Goal: Transaction & Acquisition: Obtain resource

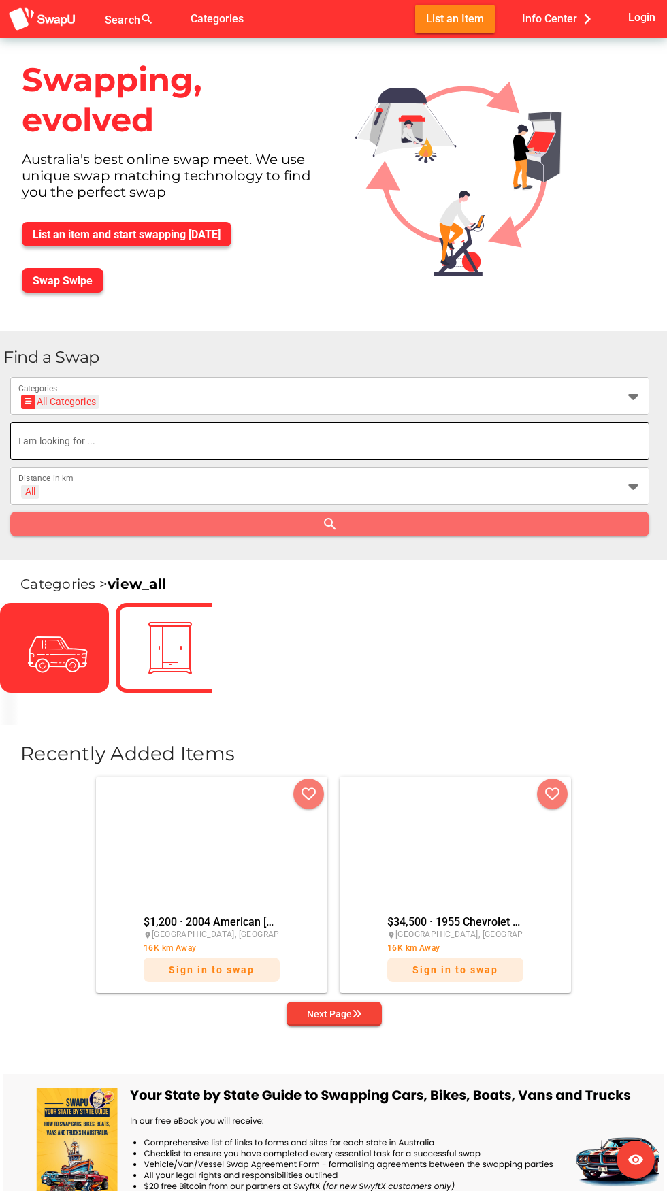
click at [298, 450] on input "text" at bounding box center [329, 441] width 623 height 38
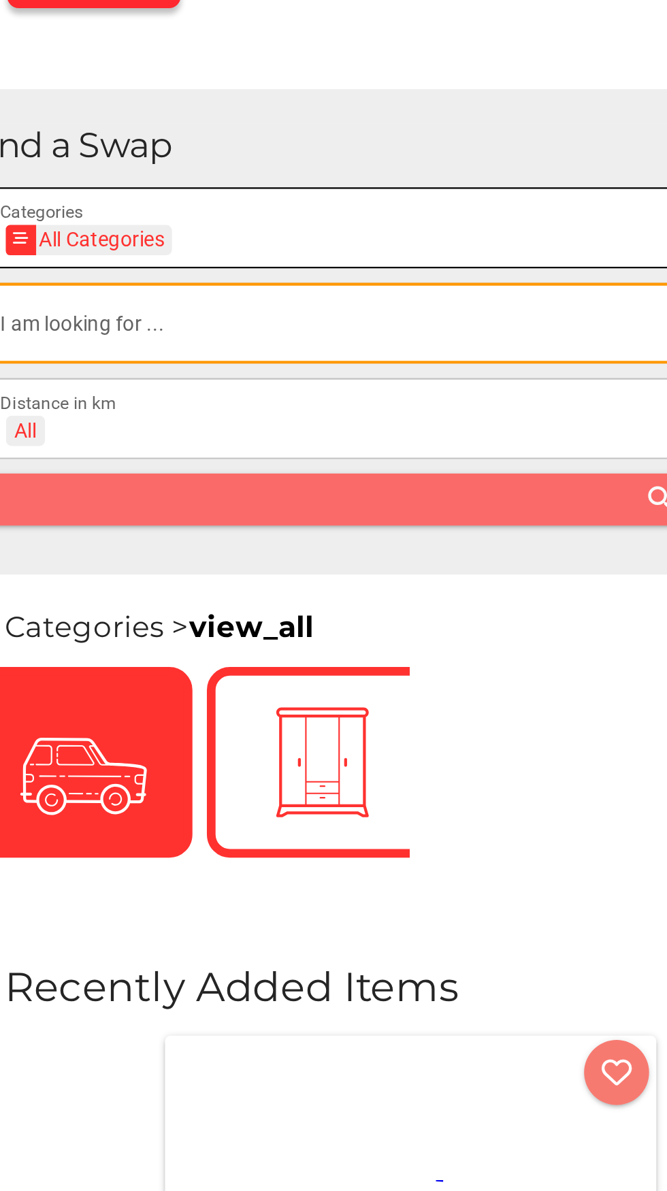
click at [228, 404] on div "All Categories All Categories" at bounding box center [317, 404] width 598 height 22
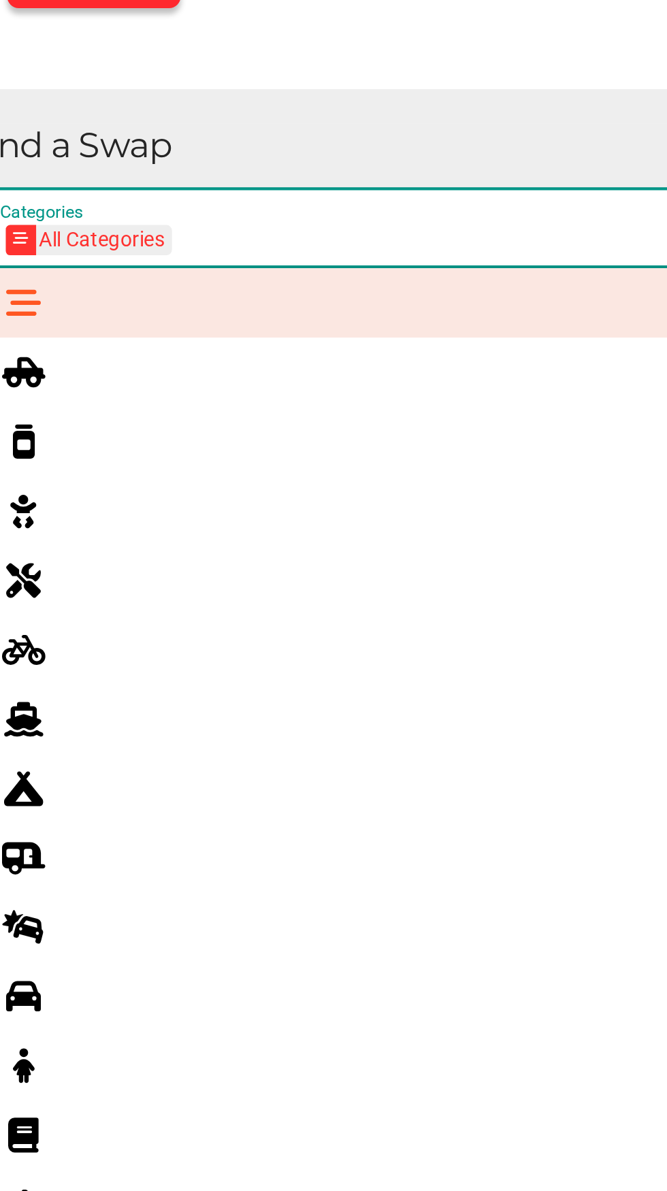
click at [180, 464] on div at bounding box center [348, 464] width 579 height 22
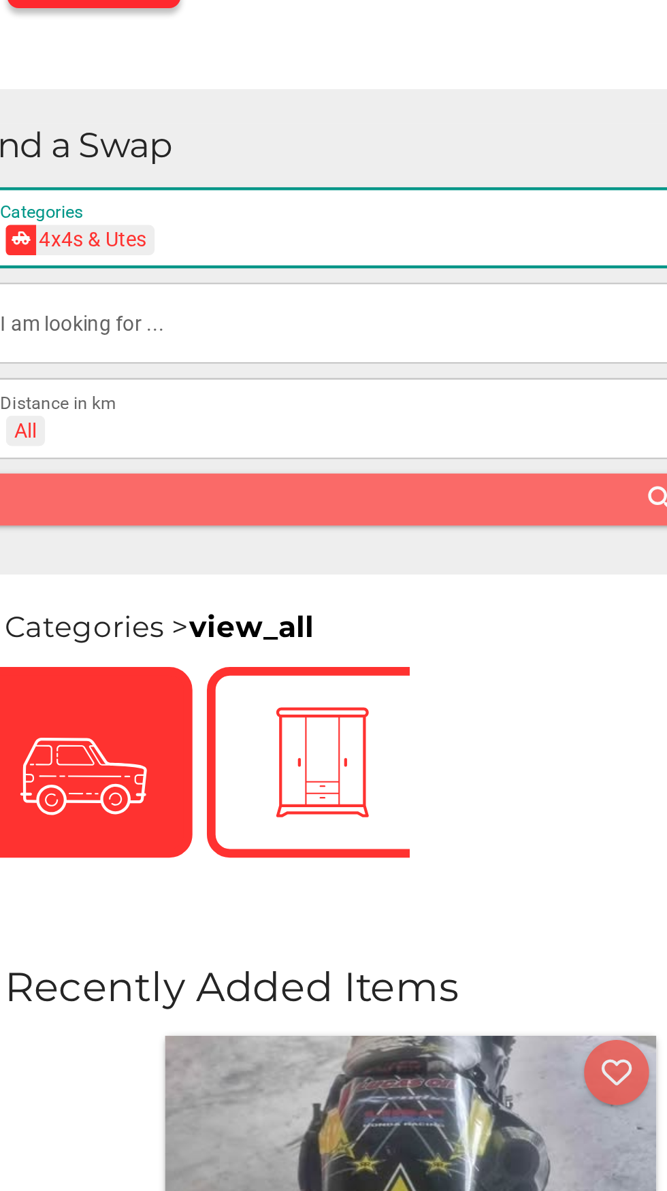
scroll to position [0, 50]
click at [272, 404] on div "4x4s & Utes 4x4s & Utes" at bounding box center [317, 404] width 598 height 22
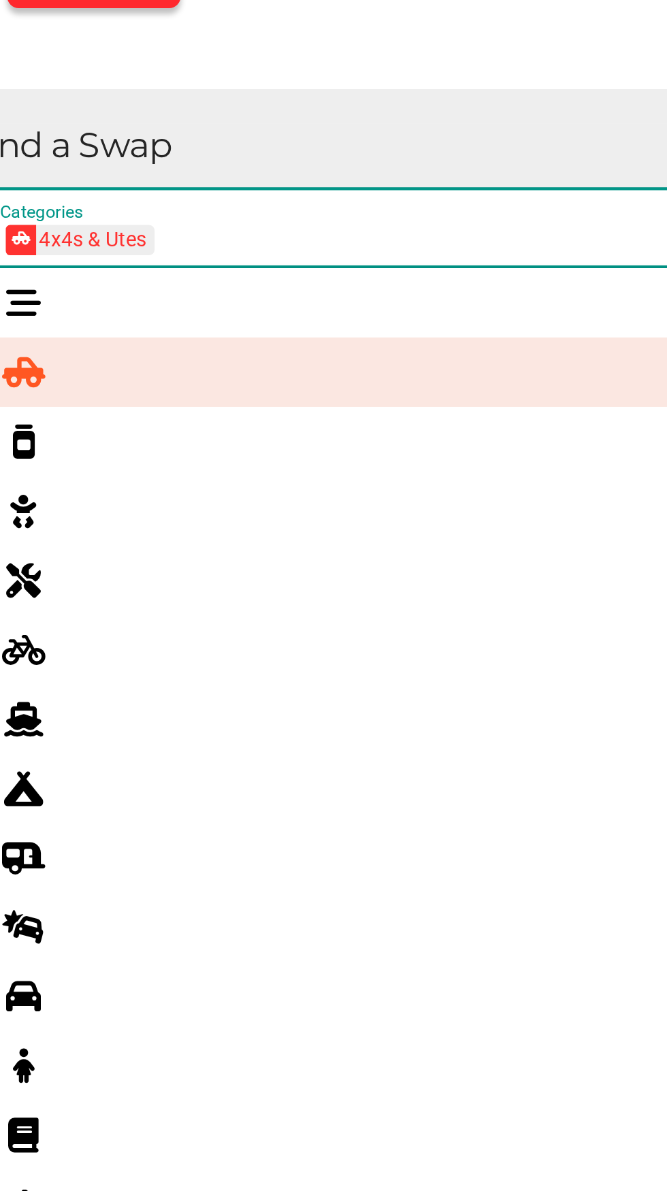
click at [43, 726] on div at bounding box center [40, 726] width 38 height 22
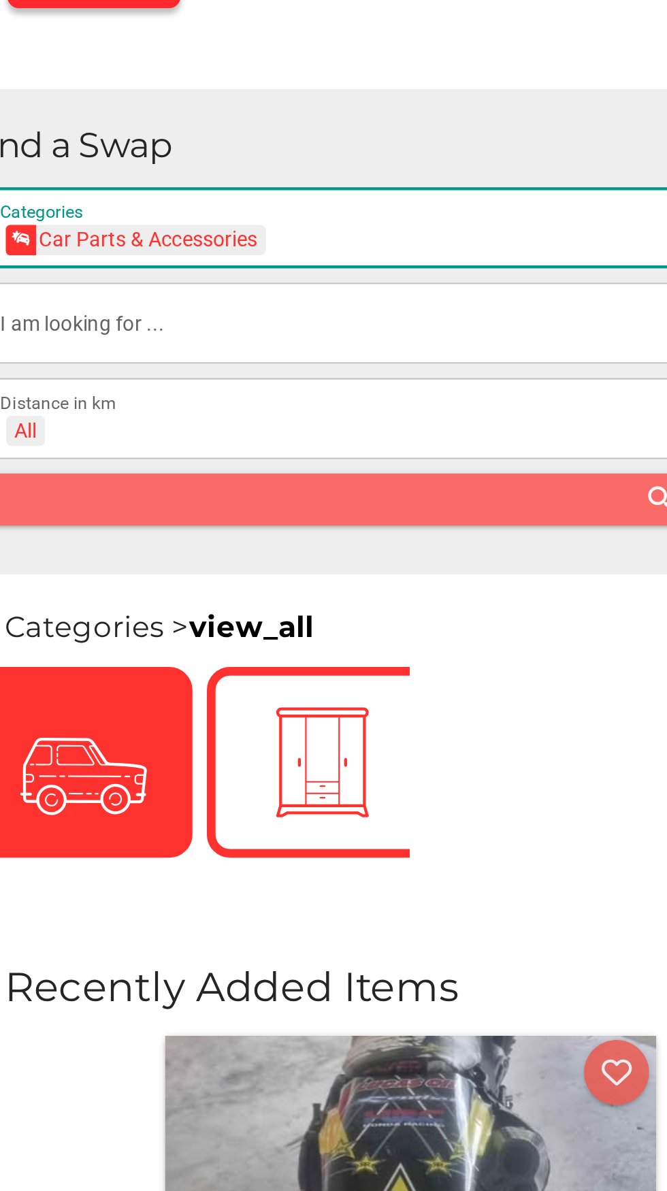
scroll to position [0, 49]
click at [249, 408] on div "Car Parts & Accessories Car Parts & Accessories" at bounding box center [317, 404] width 598 height 22
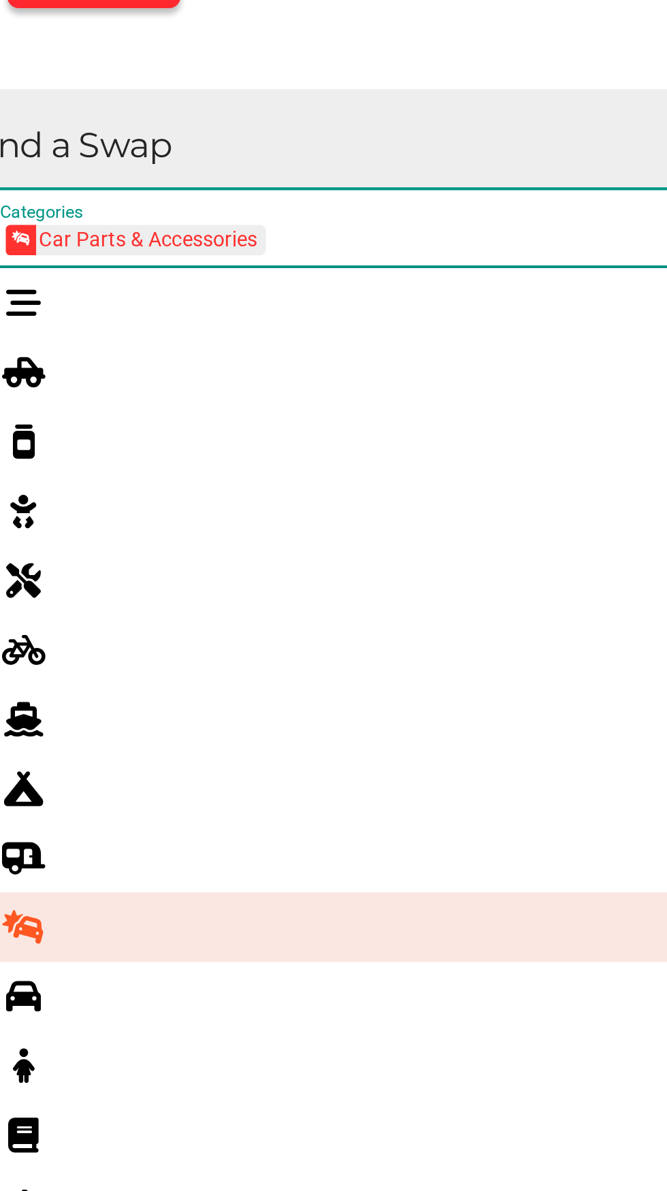
scroll to position [0, 0]
click at [45, 758] on div at bounding box center [40, 759] width 38 height 22
type input "Cars"
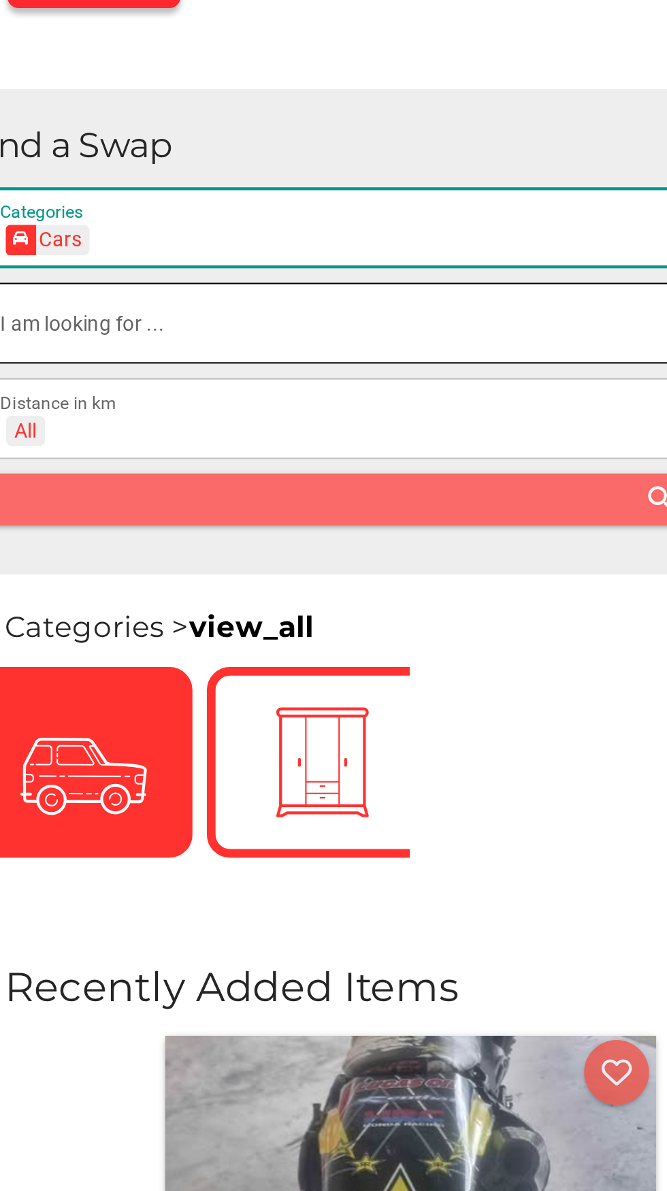
click at [231, 446] on input "text" at bounding box center [329, 441] width 623 height 38
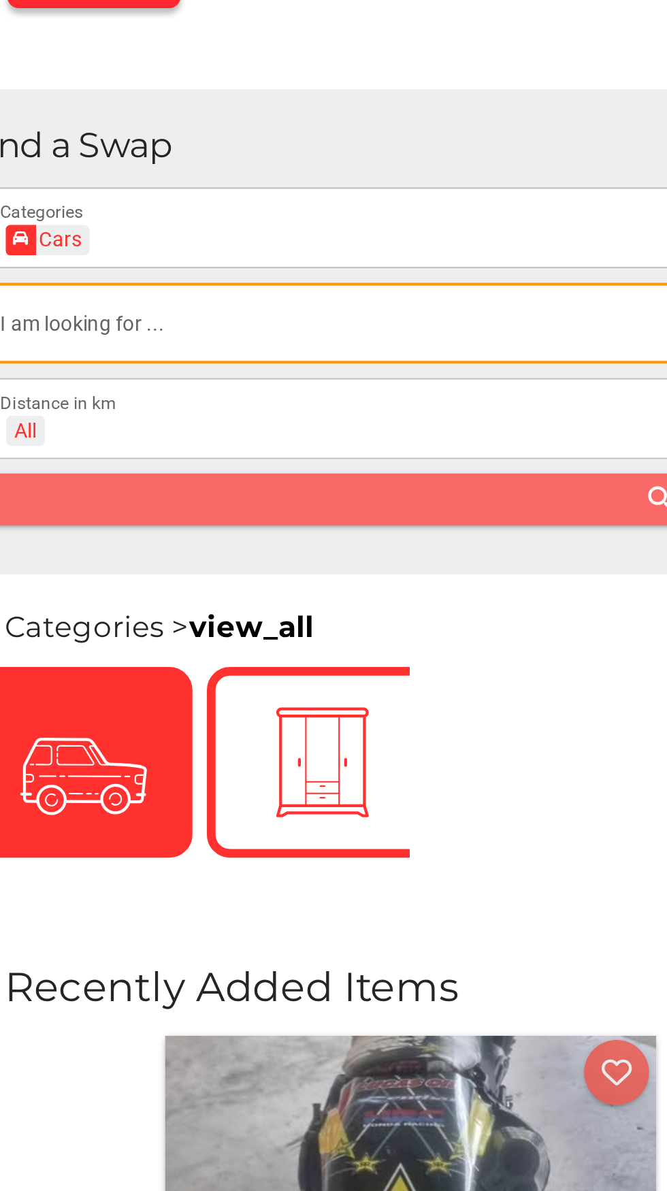
scroll to position [0, 0]
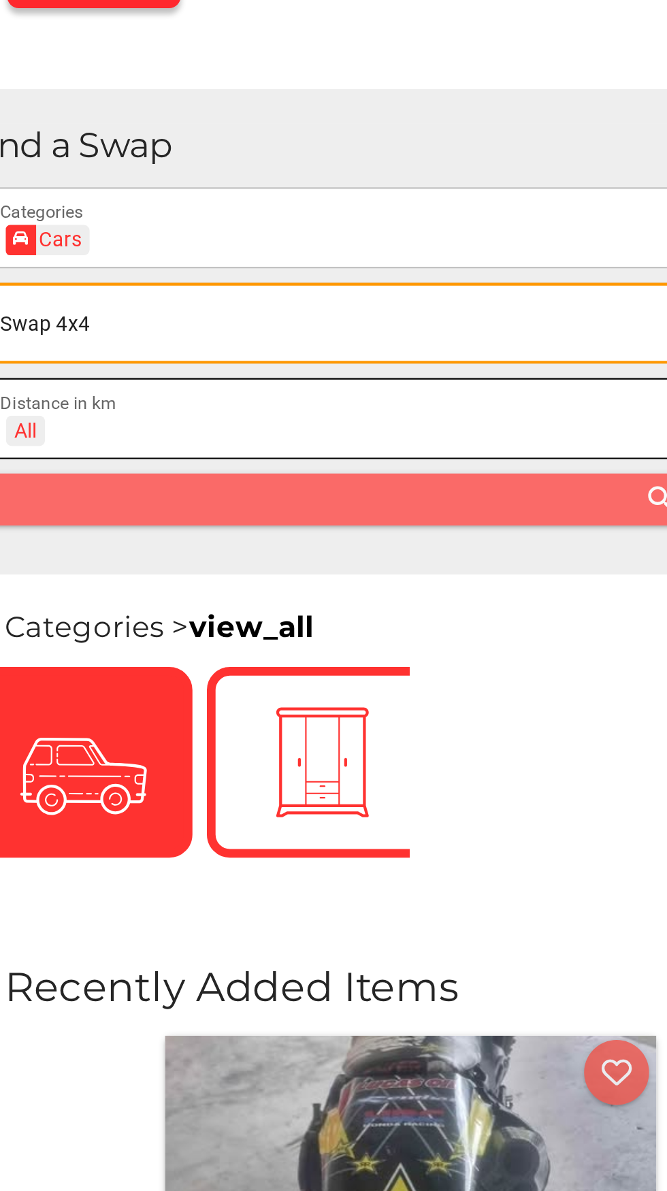
type input "Swap 4x4"
click at [272, 496] on div "All + All" at bounding box center [317, 494] width 598 height 22
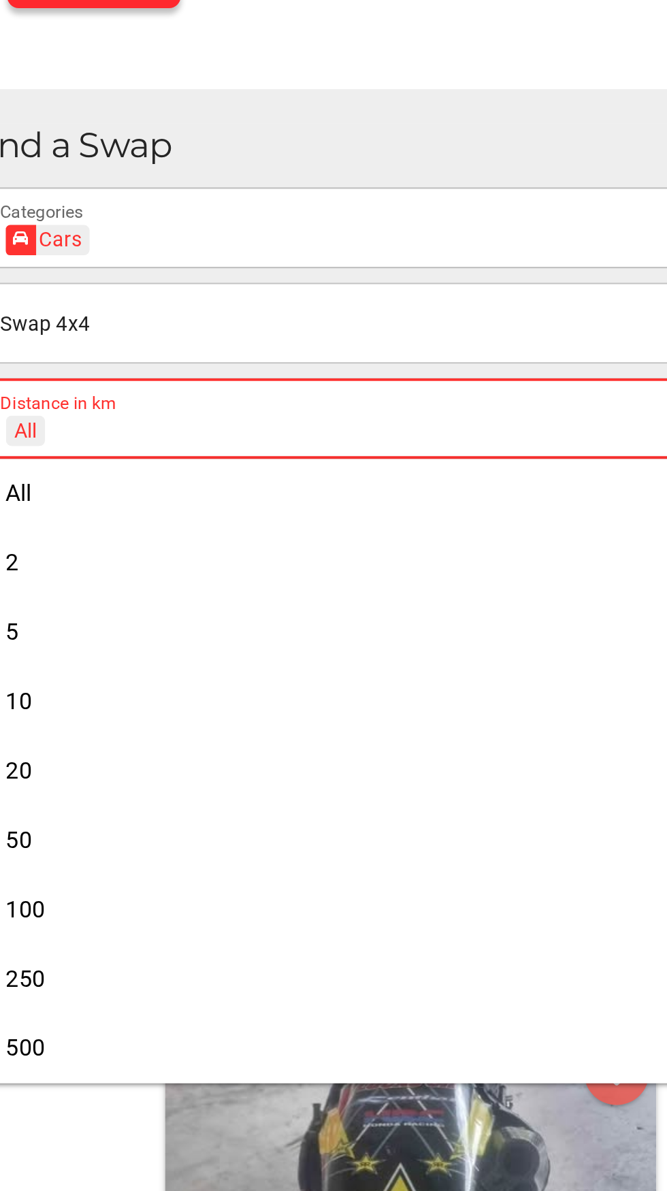
click at [102, 680] on div "50" at bounding box center [329, 684] width 617 height 13
type input "+ 50 km"
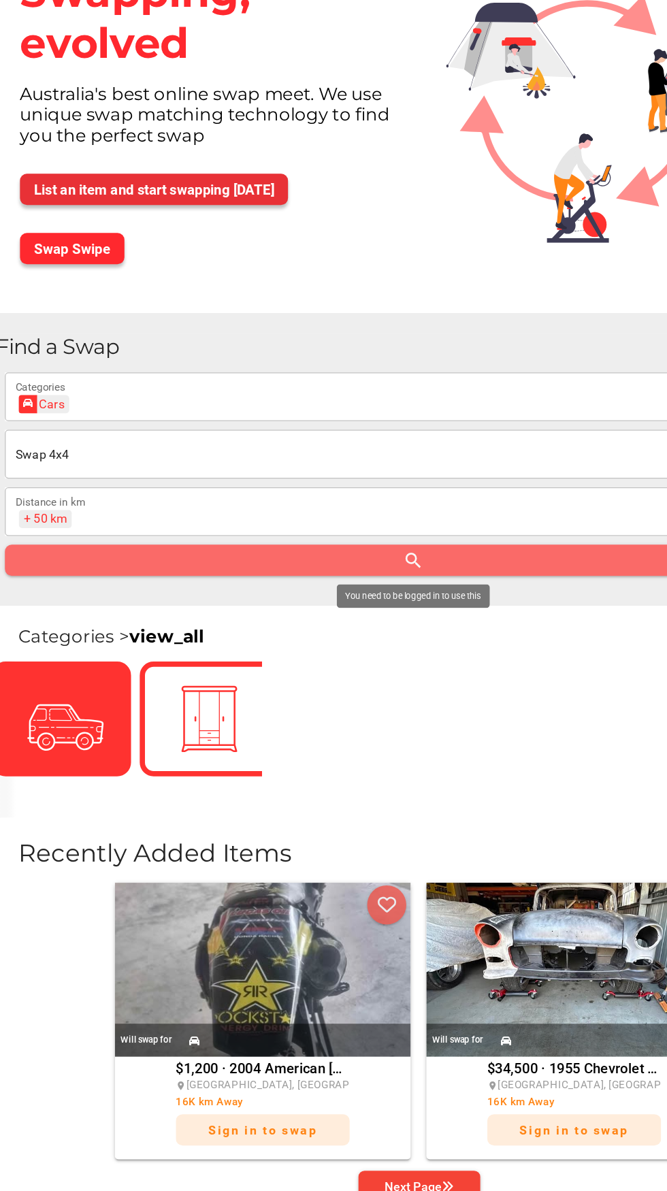
click at [221, 233] on button "List an item and start swapping [DATE]" at bounding box center [127, 234] width 210 height 25
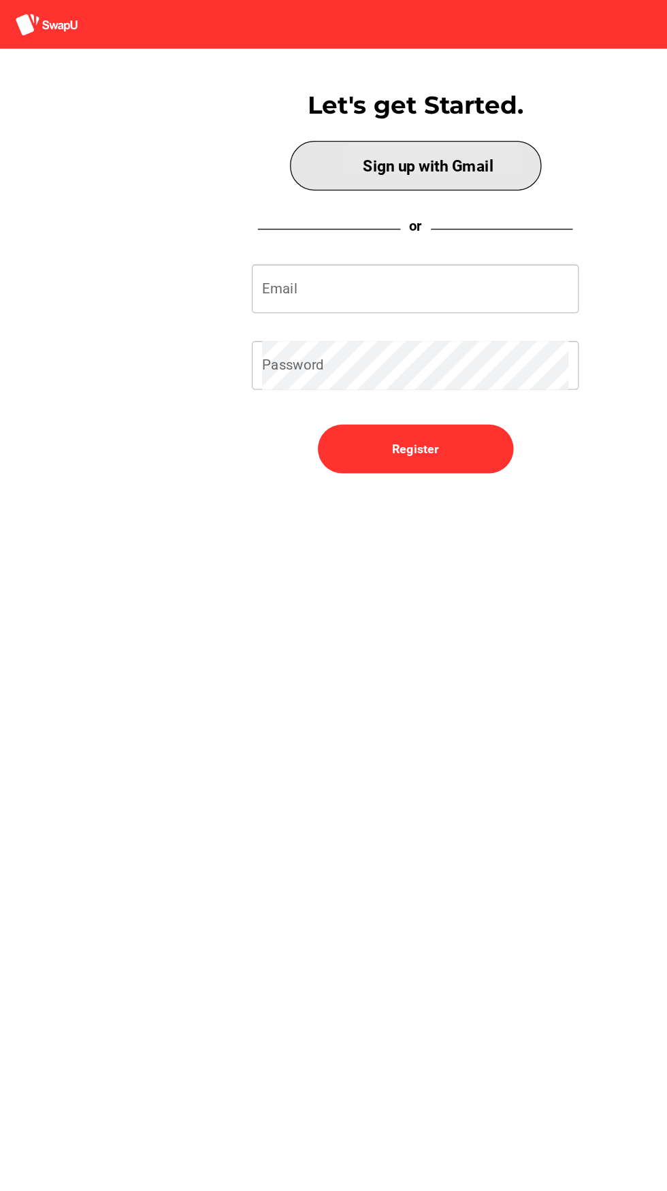
click at [398, 113] on span "Sign up with Gmail" at bounding box center [333, 129] width 191 height 33
click at [380, 125] on div "Sign up with Gmail" at bounding box center [344, 130] width 102 height 14
click at [393, 136] on div "Sign up with Gmail" at bounding box center [344, 130] width 102 height 14
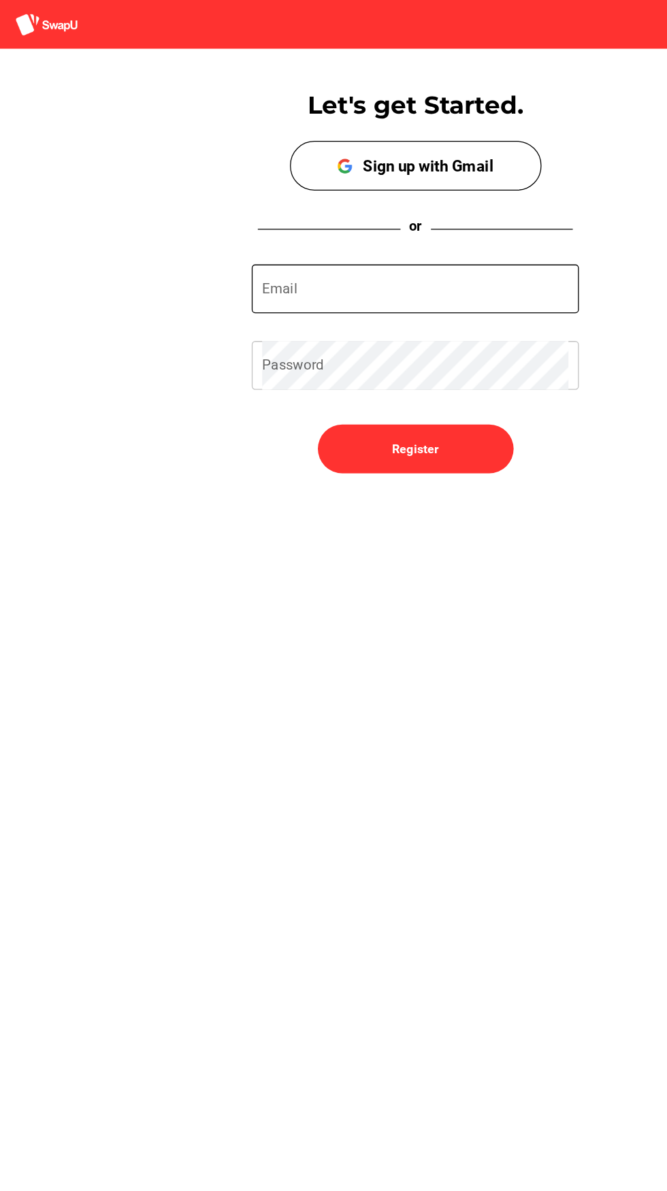
click at [339, 236] on input "Email" at bounding box center [334, 226] width 240 height 38
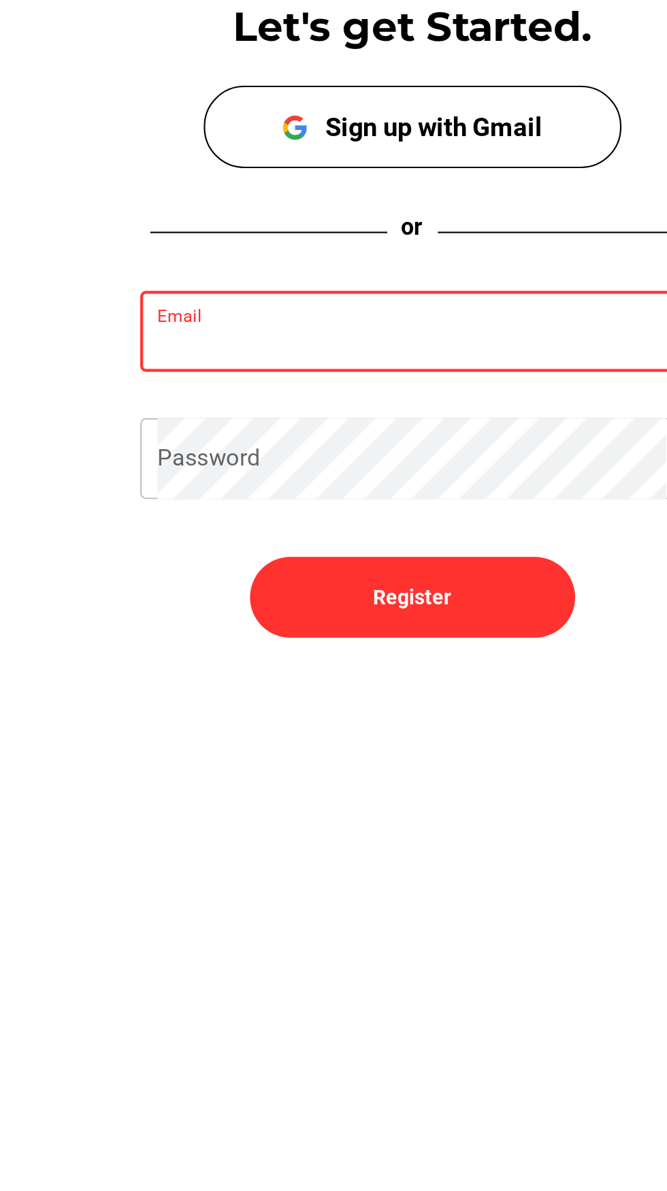
type input "[EMAIL_ADDRESS][DOMAIN_NAME]"
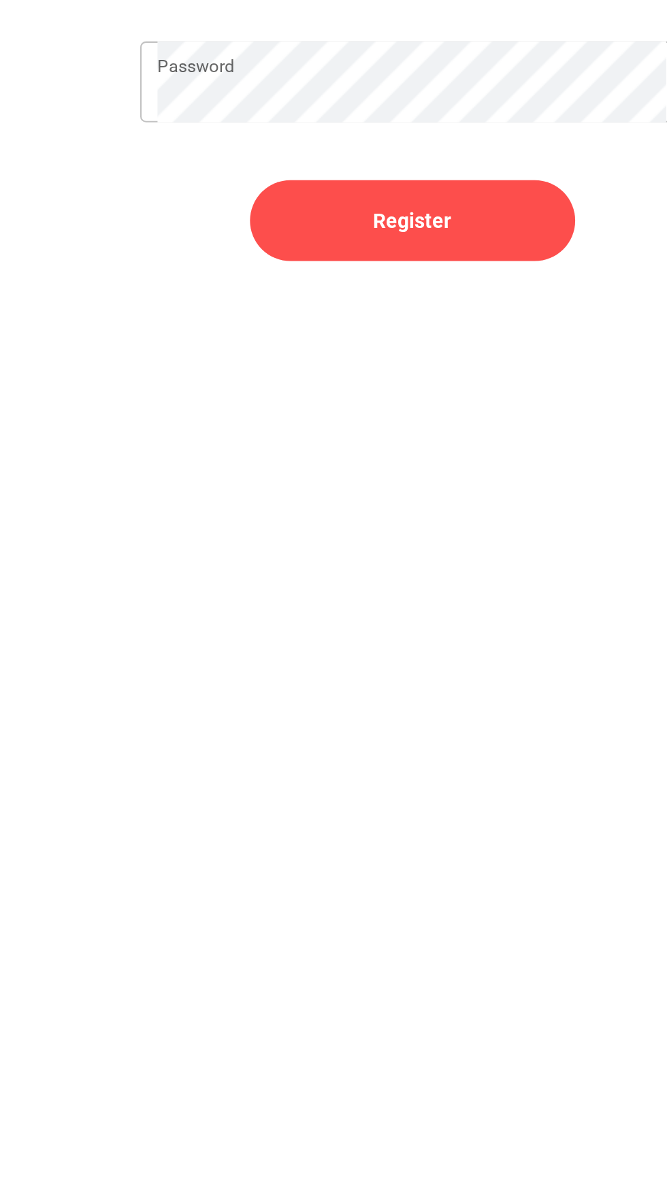
click at [372, 361] on span "Register" at bounding box center [333, 351] width 131 height 33
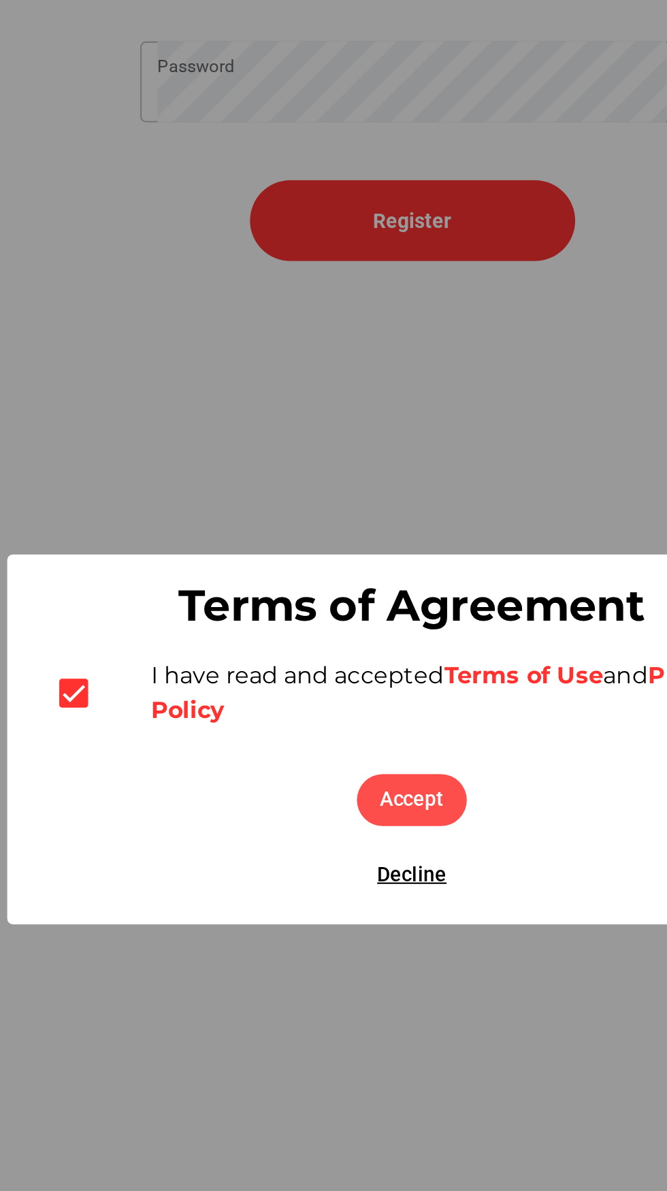
click at [342, 629] on span "Accept" at bounding box center [334, 623] width 30 height 16
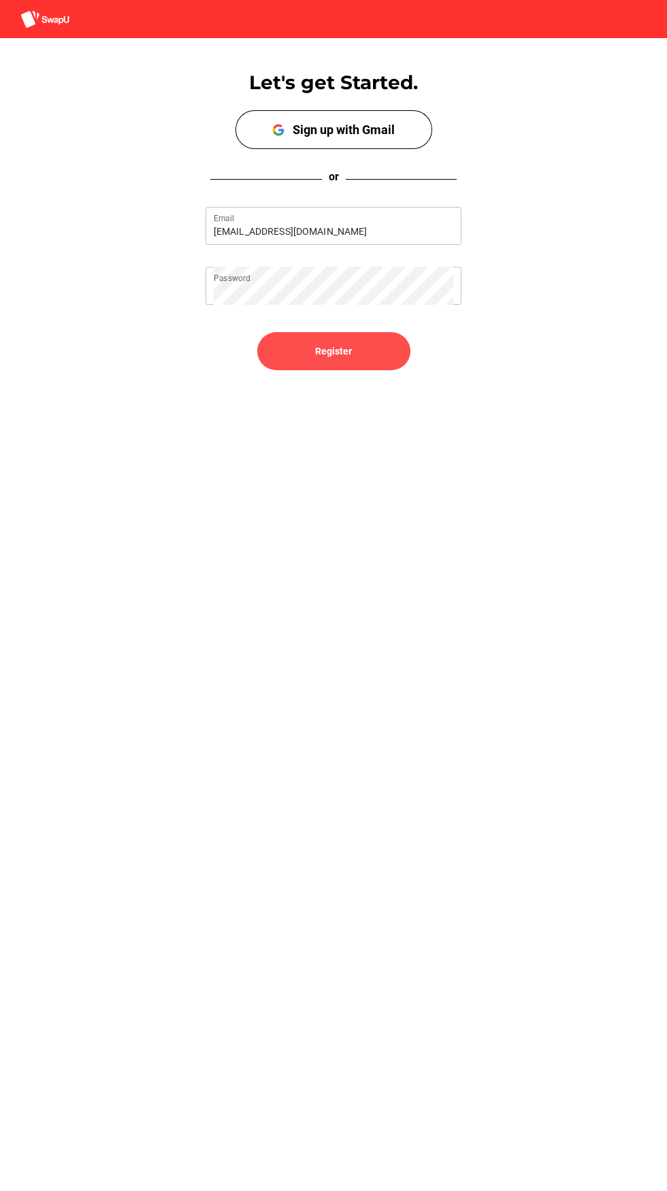
click at [363, 360] on span "Register" at bounding box center [333, 351] width 131 height 33
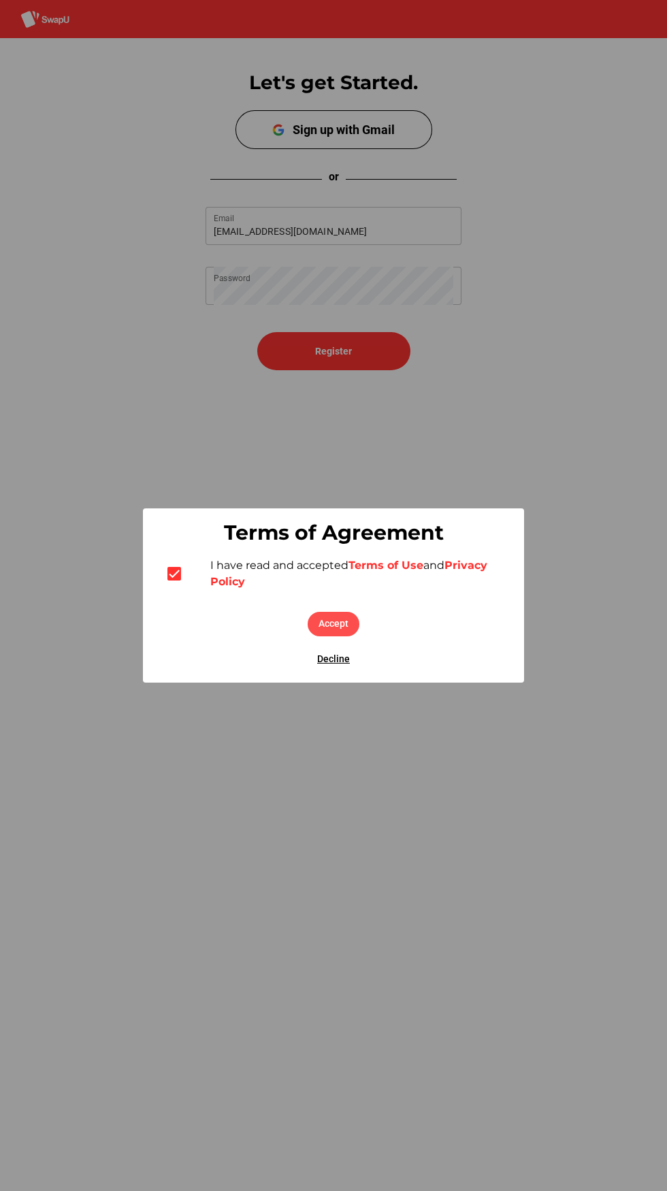
click at [349, 617] on button "Accept" at bounding box center [334, 624] width 52 height 25
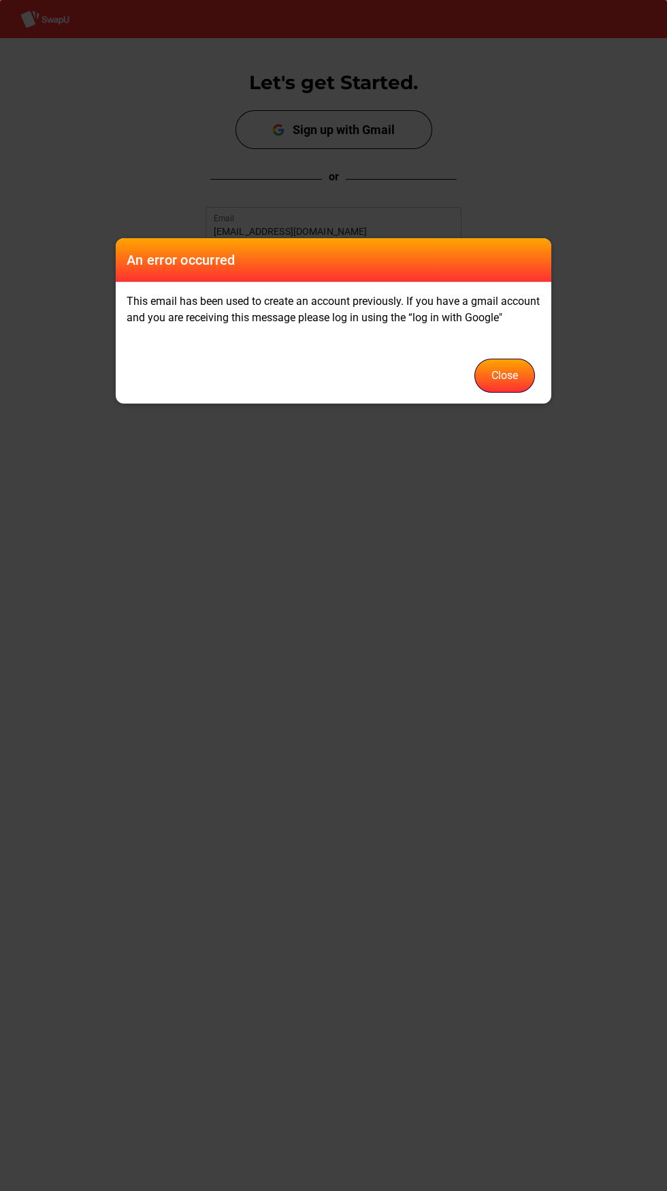
click at [515, 393] on button "Close" at bounding box center [505, 376] width 61 height 34
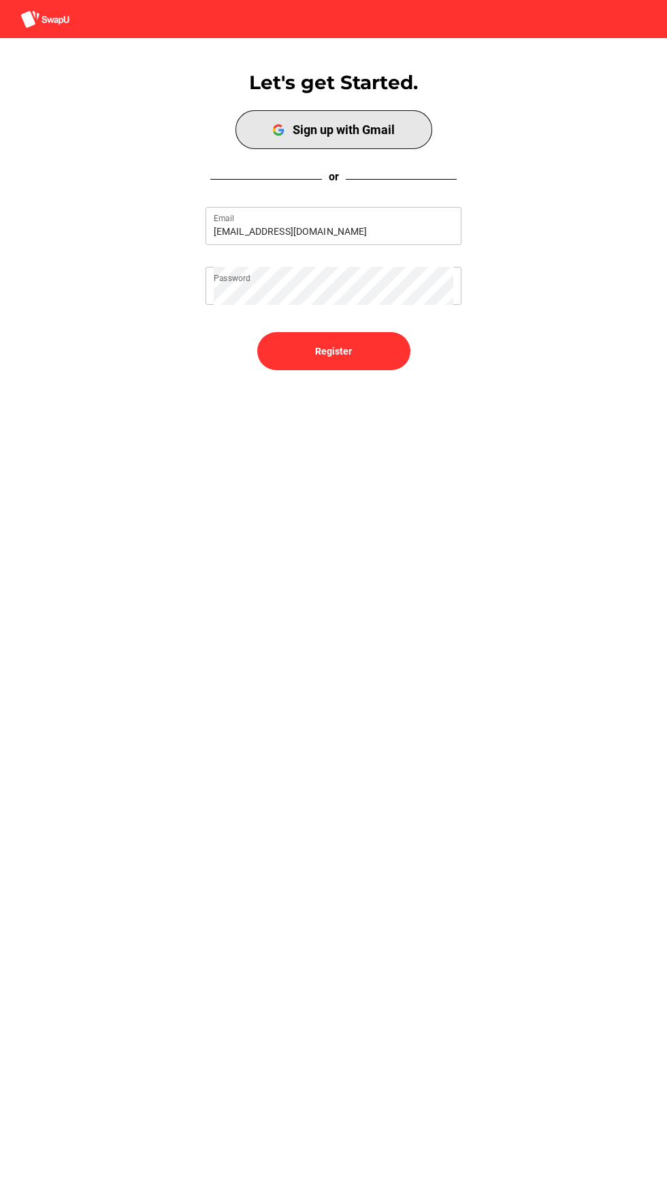
click at [401, 119] on span "Sign up with Gmail" at bounding box center [333, 129] width 191 height 33
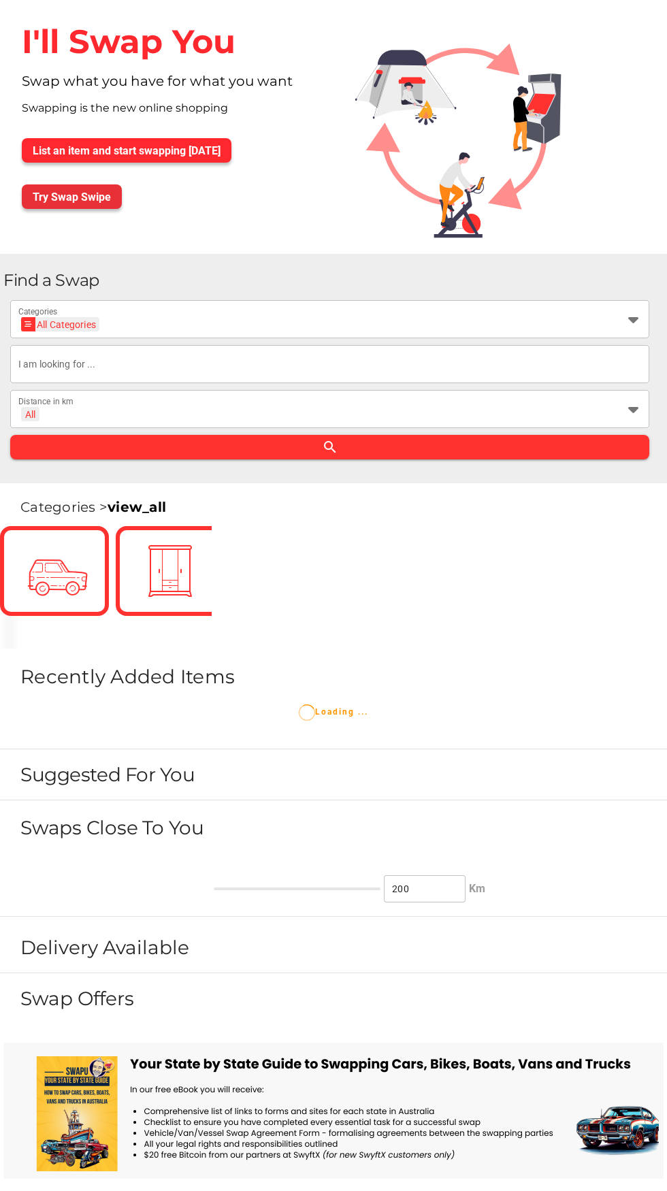
click at [113, 187] on button "Try Swap Swipe" at bounding box center [72, 196] width 100 height 25
click at [87, 191] on span "Try Swap Swipe" at bounding box center [72, 197] width 78 height 13
click at [76, 201] on span "Try Swap Swipe" at bounding box center [72, 197] width 78 height 13
click at [290, 355] on input "text" at bounding box center [329, 364] width 623 height 38
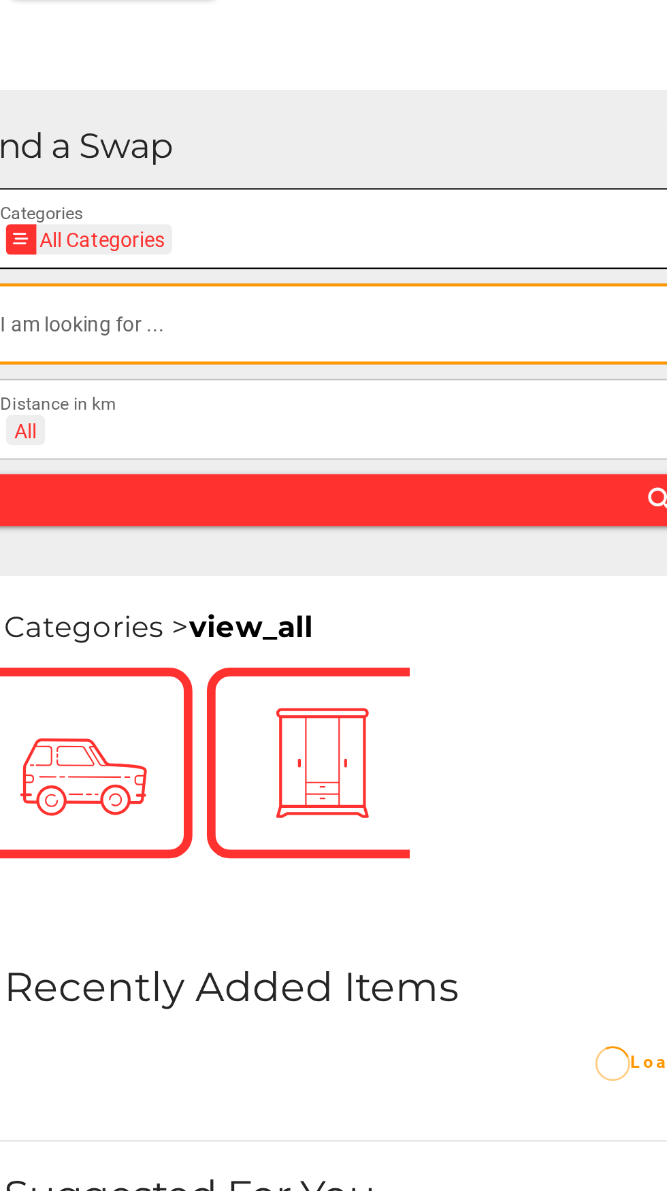
click at [144, 327] on div "All Categories All Categories" at bounding box center [317, 328] width 598 height 22
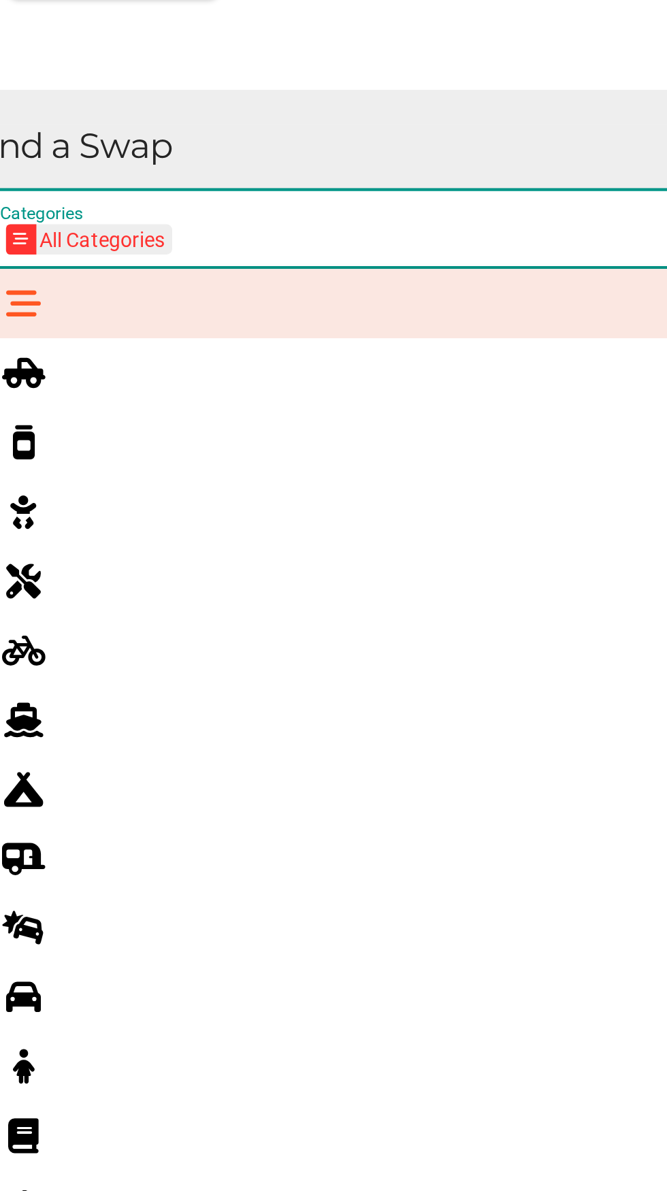
click at [39, 681] on div at bounding box center [40, 682] width 38 height 22
type input "Cars"
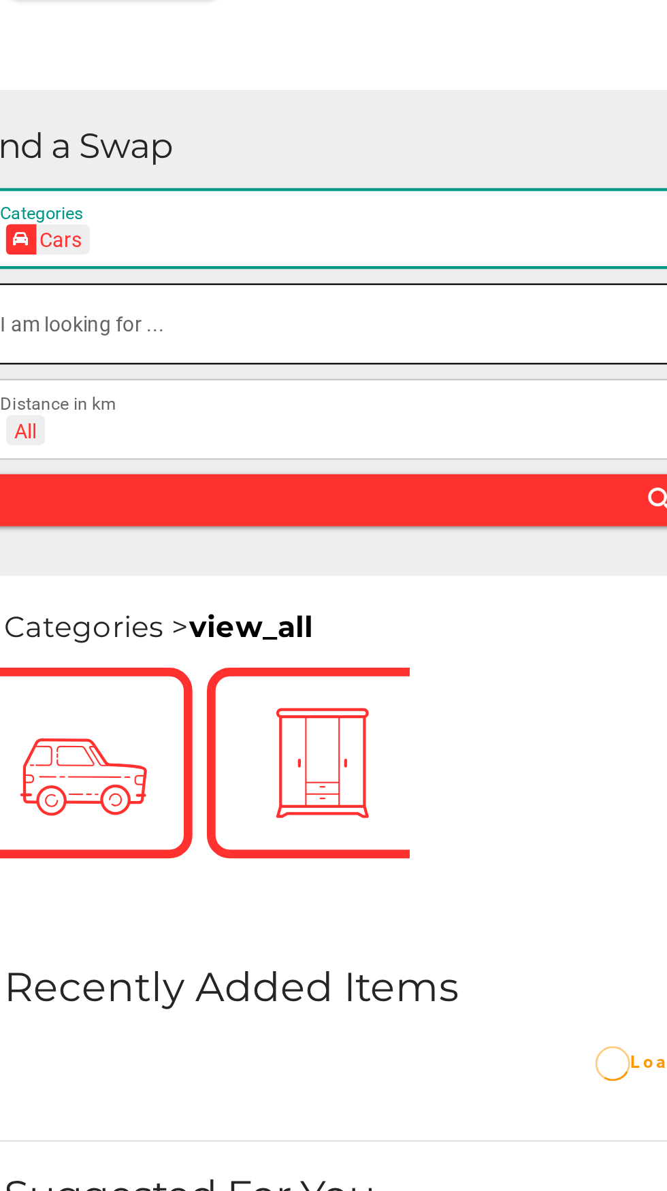
click at [192, 372] on input "text" at bounding box center [329, 364] width 623 height 38
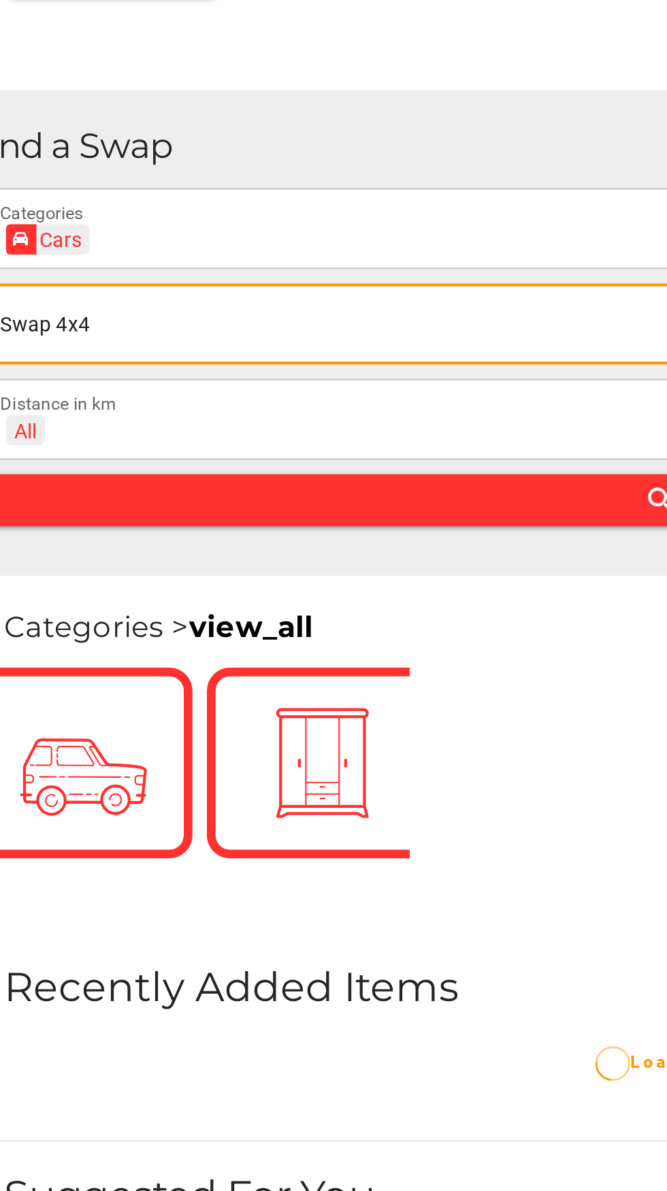
type input "Swap 4x4"
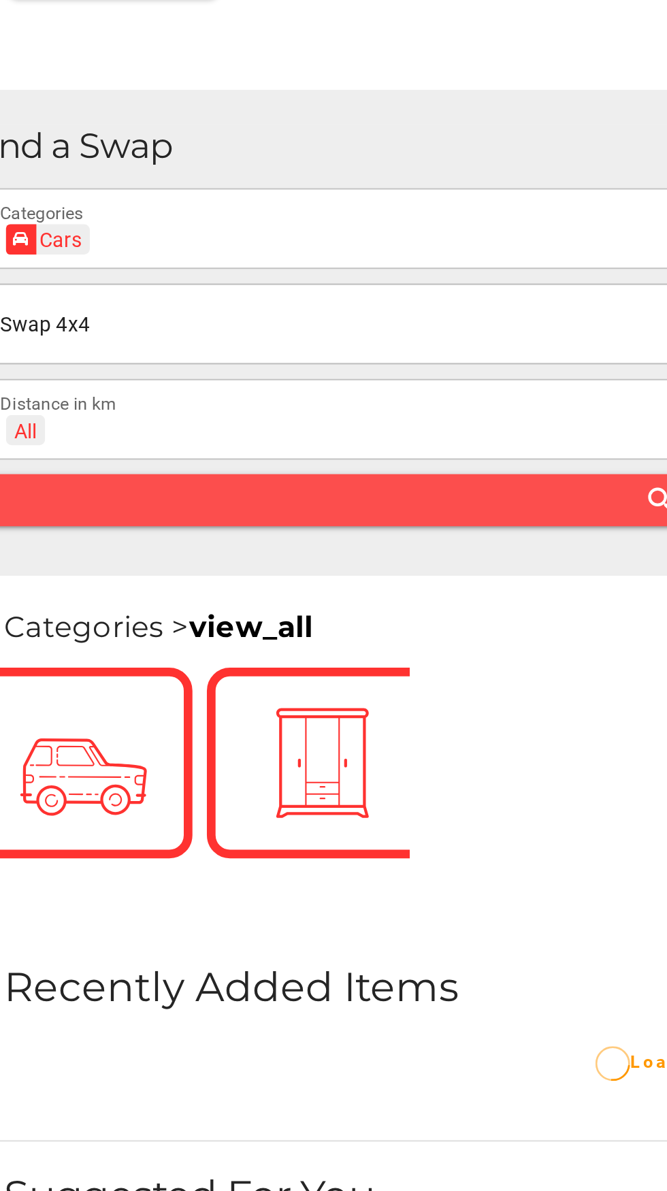
click at [219, 448] on span "search" at bounding box center [329, 447] width 617 height 19
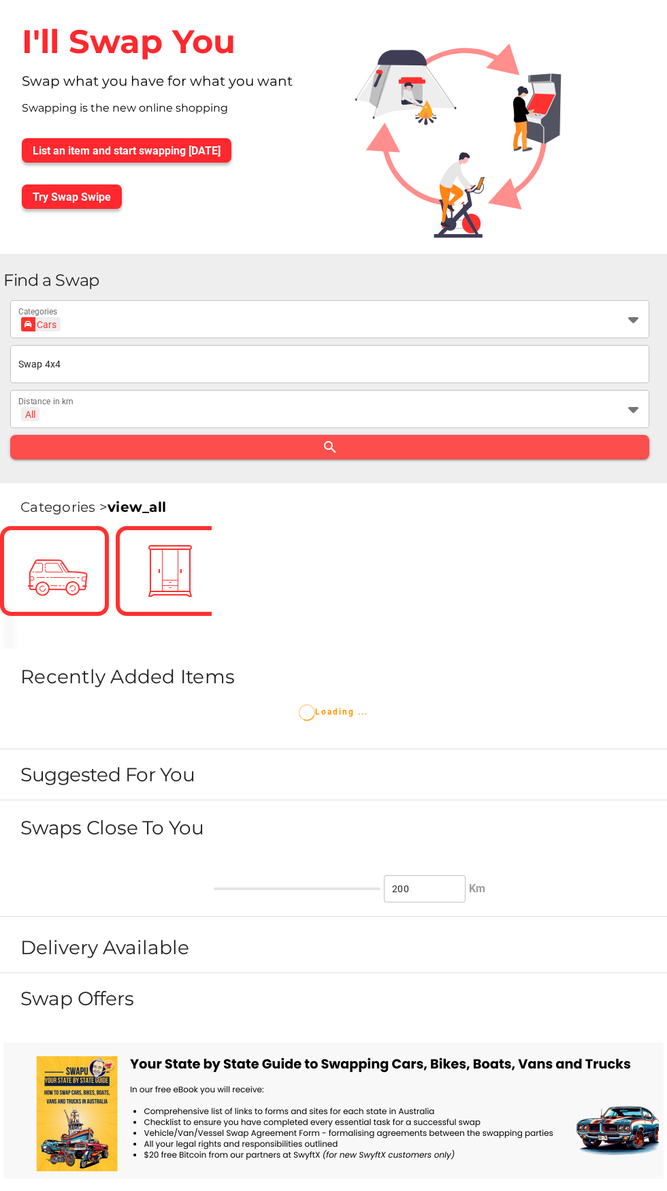
click at [411, 452] on span "search" at bounding box center [329, 447] width 617 height 19
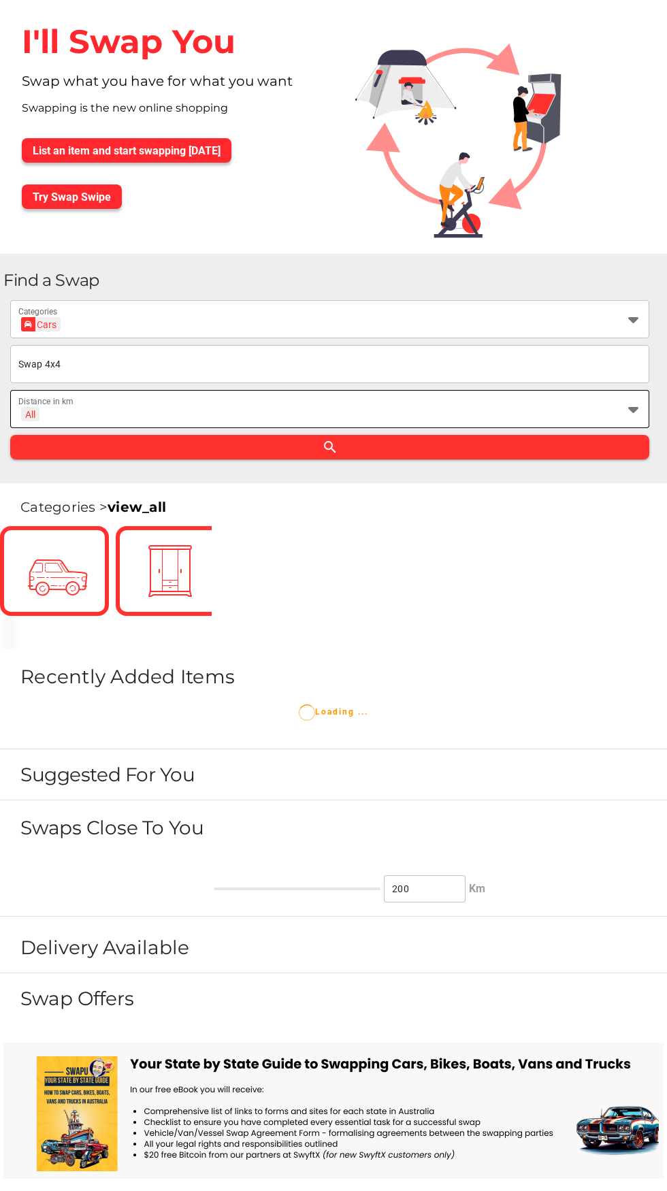
click at [411, 392] on div "All + All Distance in km" at bounding box center [317, 409] width 598 height 38
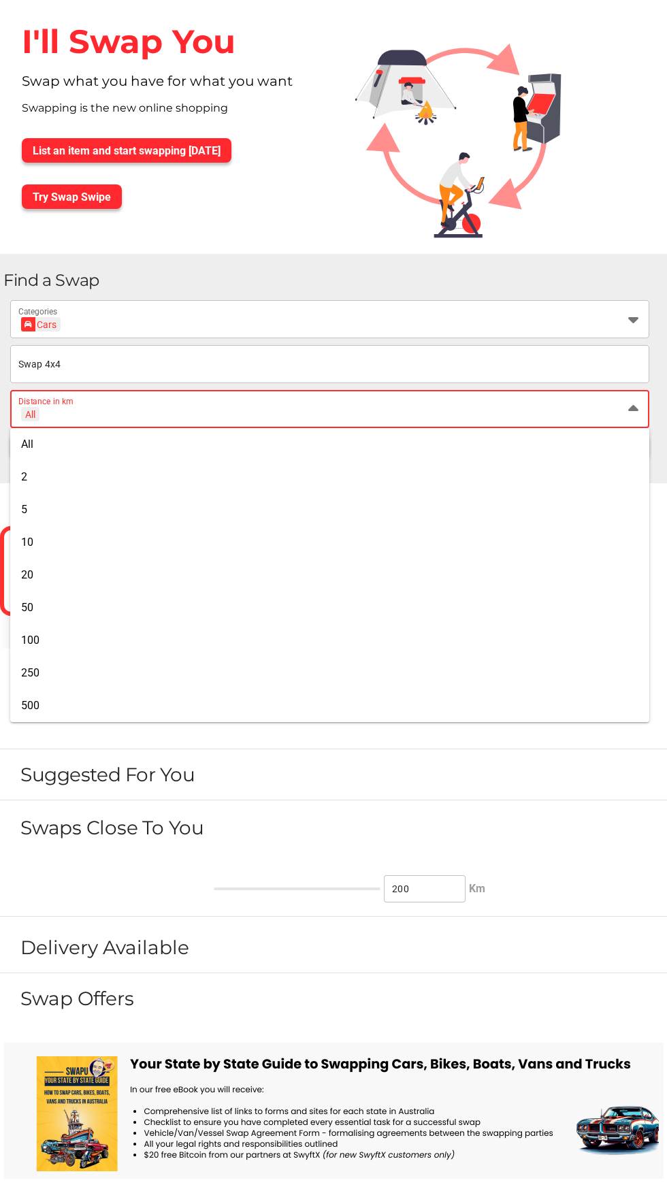
click at [225, 606] on div "50" at bounding box center [329, 607] width 617 height 13
type input "+ 50 km"
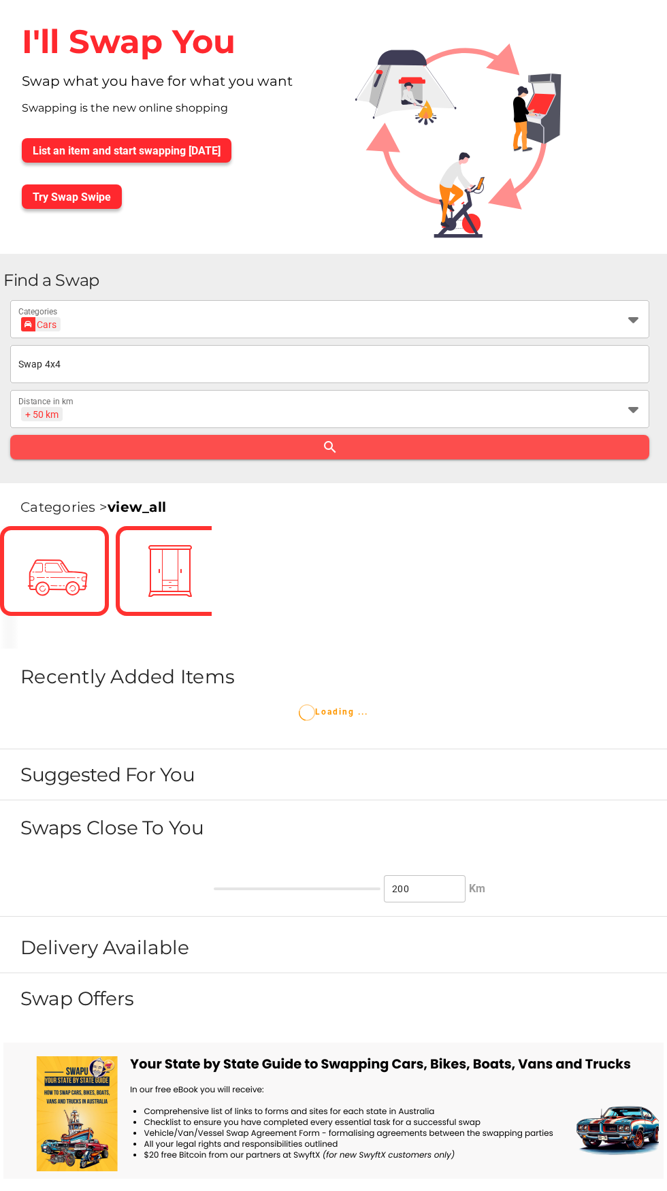
click at [443, 447] on span "search" at bounding box center [329, 447] width 617 height 19
click at [349, 448] on span "search" at bounding box center [329, 447] width 617 height 19
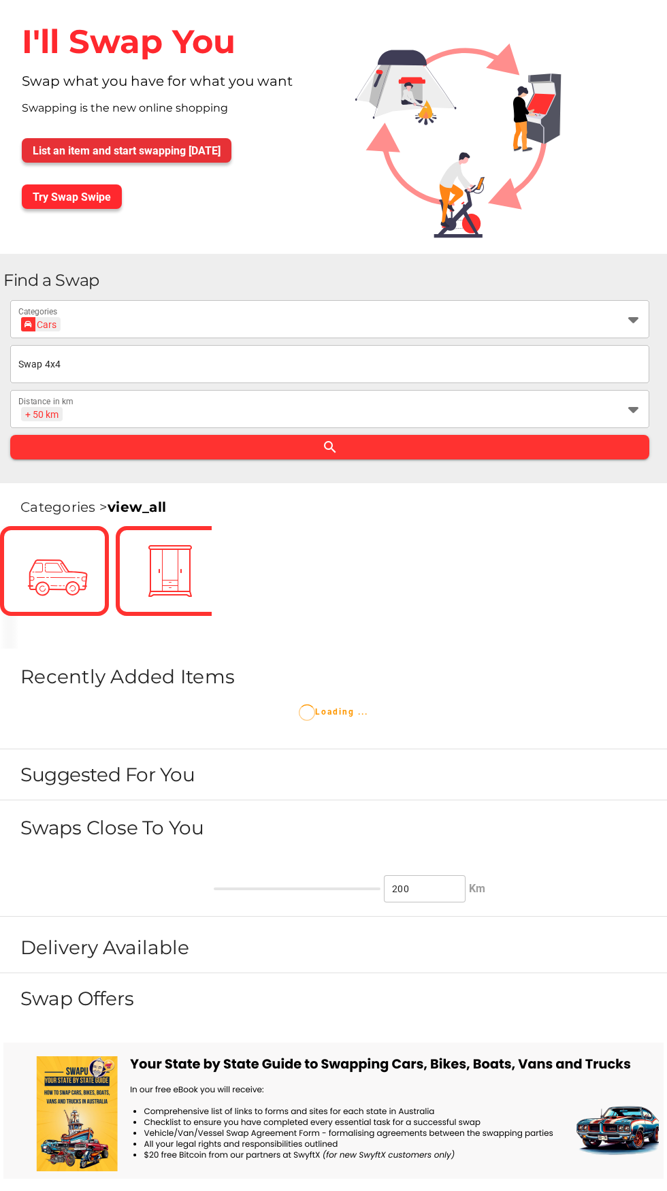
click at [195, 148] on span "List an item and start swapping [DATE]" at bounding box center [127, 150] width 188 height 13
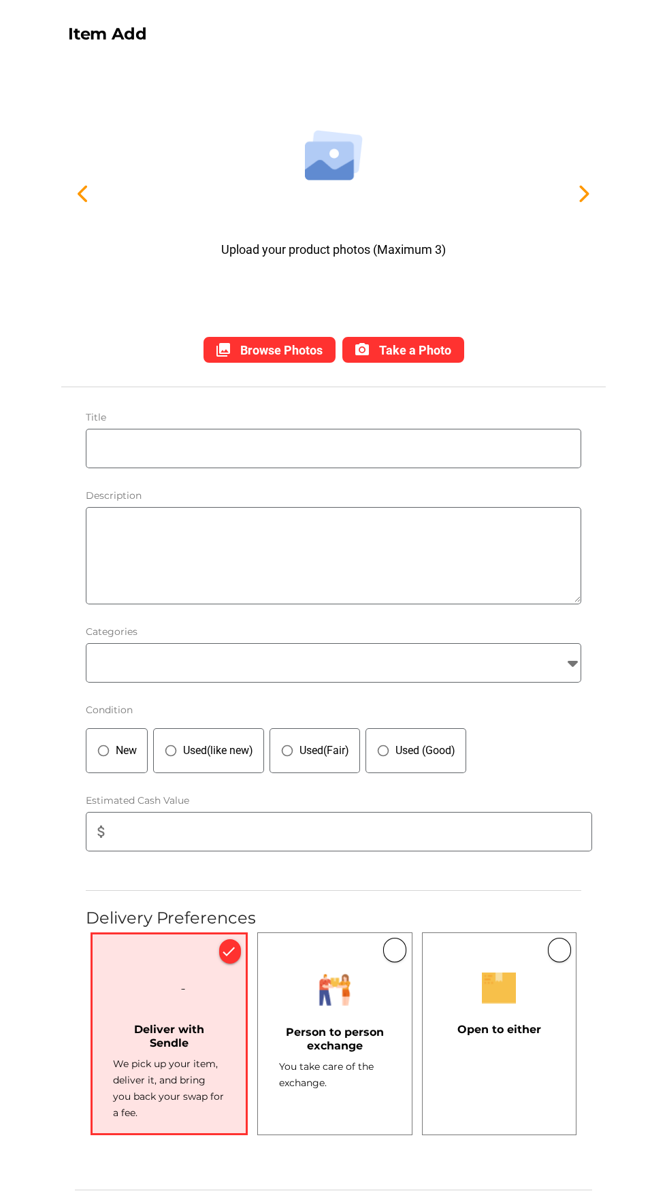
click at [240, 449] on input "text" at bounding box center [336, 449] width 487 height 38
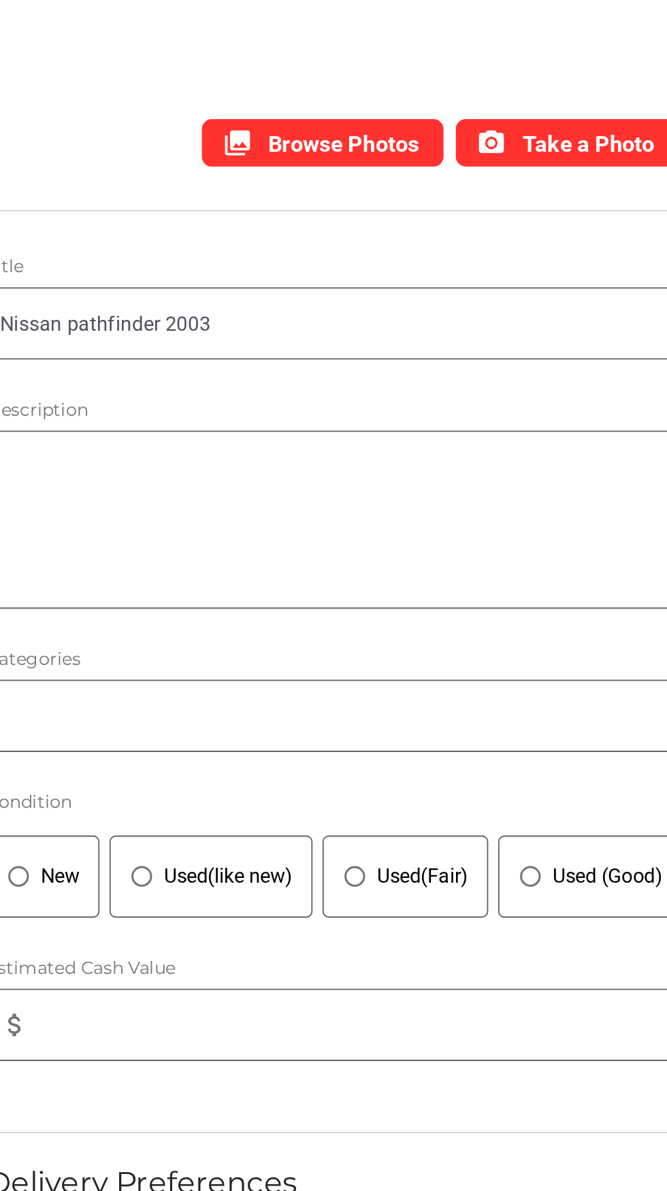
type input "Nissan pathfinder 2003"
click at [329, 479] on div "Title Nissan pathfinder 2003" at bounding box center [333, 440] width 517 height 78
